Goal: Navigation & Orientation: Find specific page/section

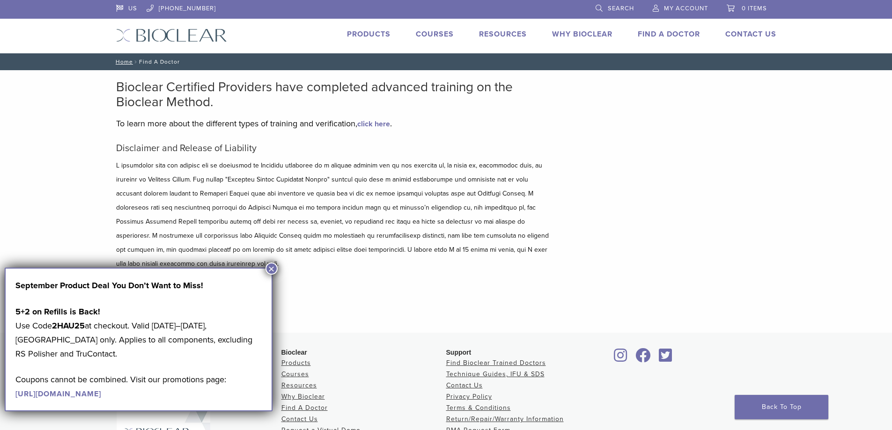
click at [271, 268] on button "×" at bounding box center [271, 269] width 12 height 12
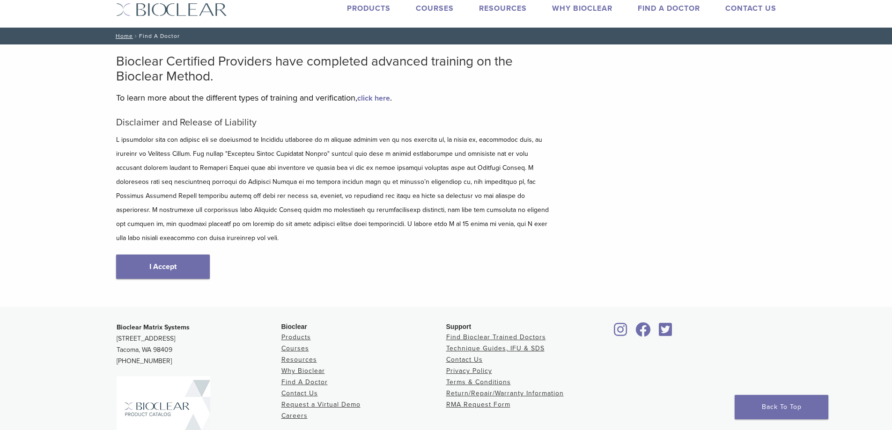
scroll to position [47, 0]
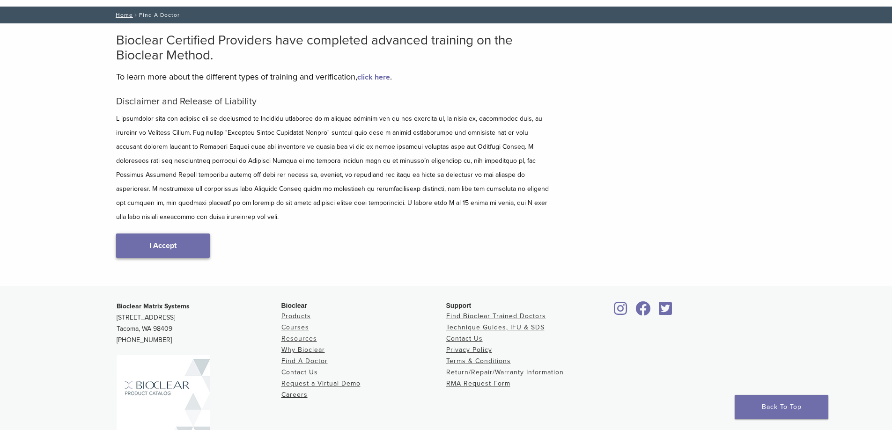
click at [196, 237] on link "I Accept" at bounding box center [163, 246] width 94 height 24
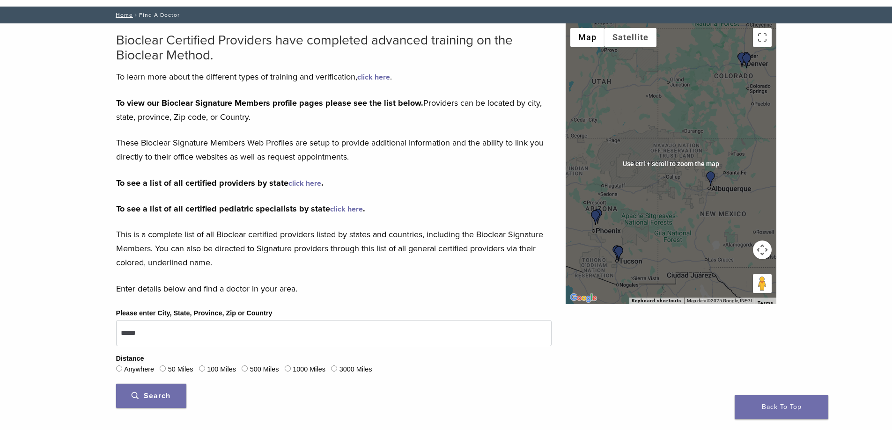
click at [703, 185] on img "Dr. Chelsea Gonzales & Jeniffer Segura EFDA" at bounding box center [710, 178] width 15 height 15
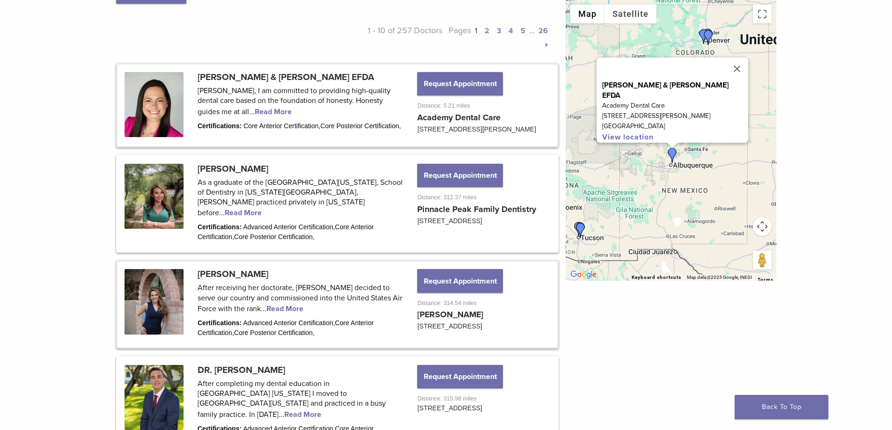
scroll to position [421, 0]
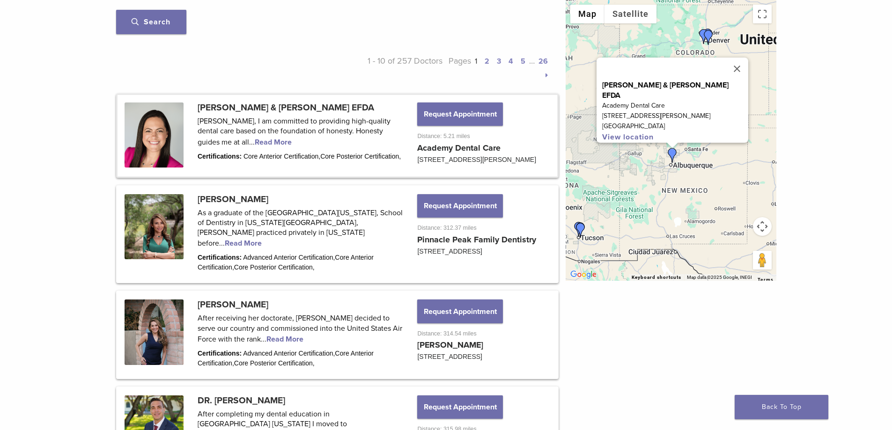
click at [305, 129] on link at bounding box center [338, 135] width 440 height 81
click at [274, 138] on link at bounding box center [338, 135] width 440 height 81
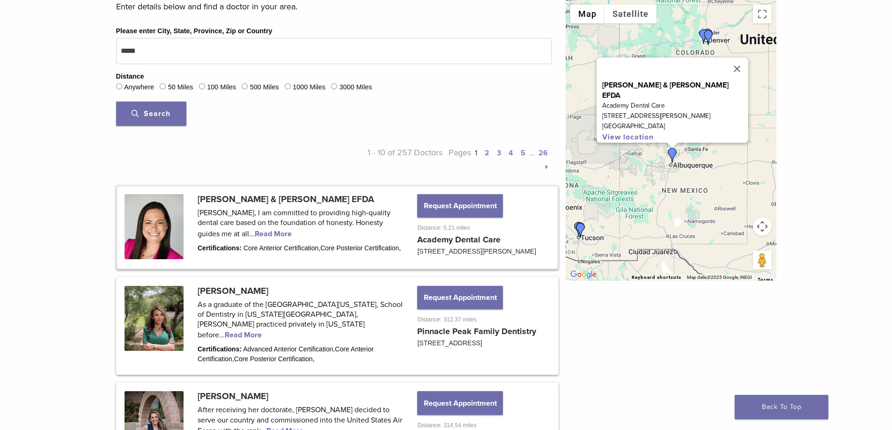
scroll to position [327, 0]
